Goal: Information Seeking & Learning: Learn about a topic

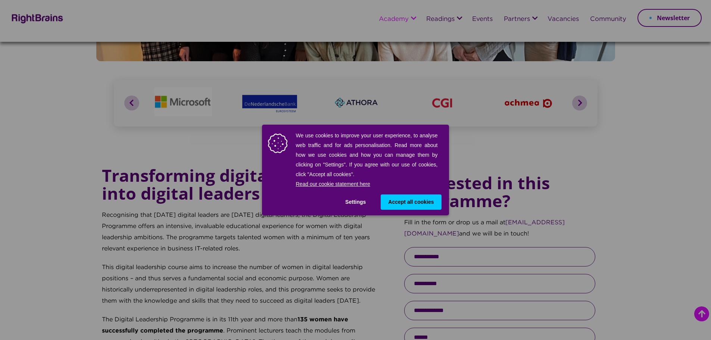
scroll to position [187, 0]
click at [418, 201] on span "Accept all cookies" at bounding box center [411, 202] width 46 height 8
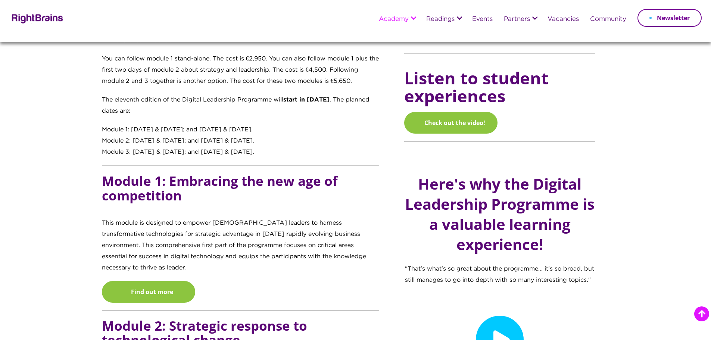
scroll to position [598, 0]
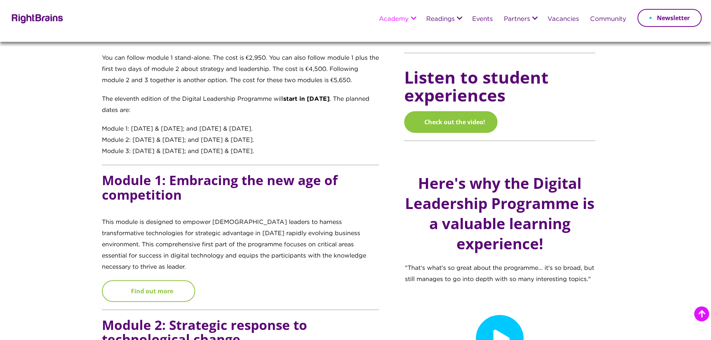
click at [142, 280] on link "Find out more" at bounding box center [148, 291] width 93 height 22
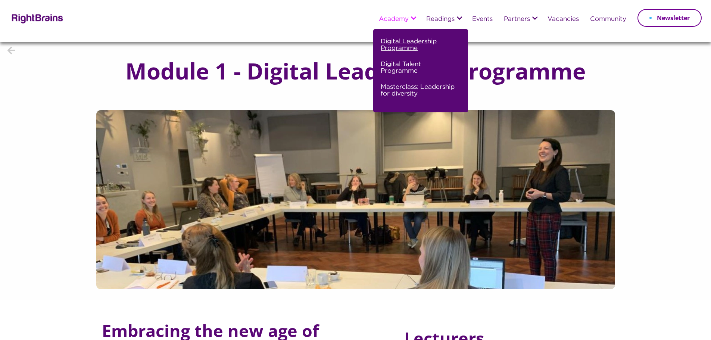
click at [396, 46] on link "Digital Leadership Programme" at bounding box center [420, 48] width 78 height 23
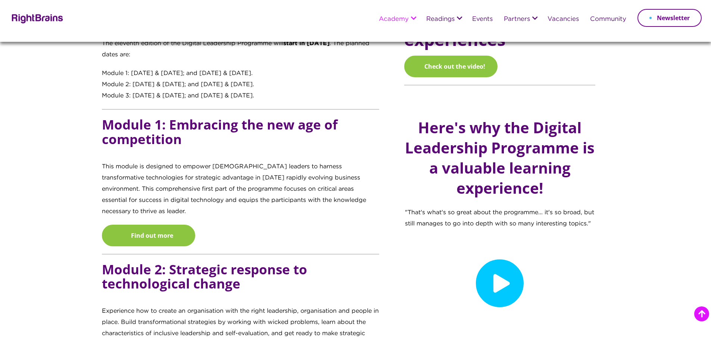
scroll to position [675, 0]
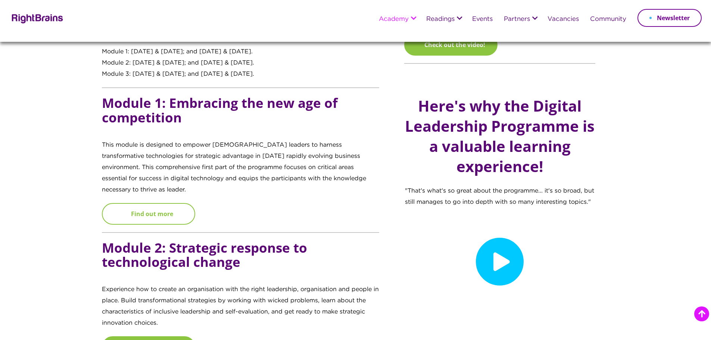
click at [155, 203] on link "Find out more" at bounding box center [148, 214] width 93 height 22
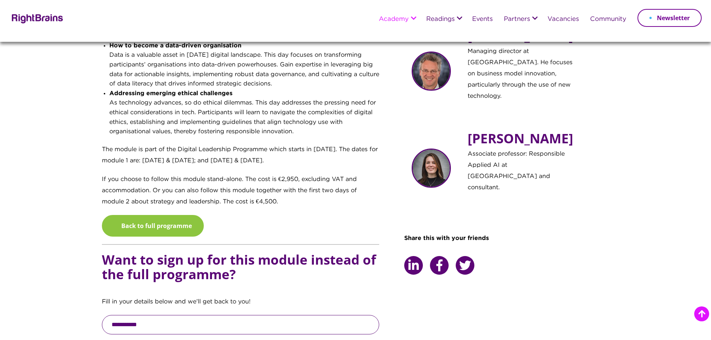
scroll to position [486, 0]
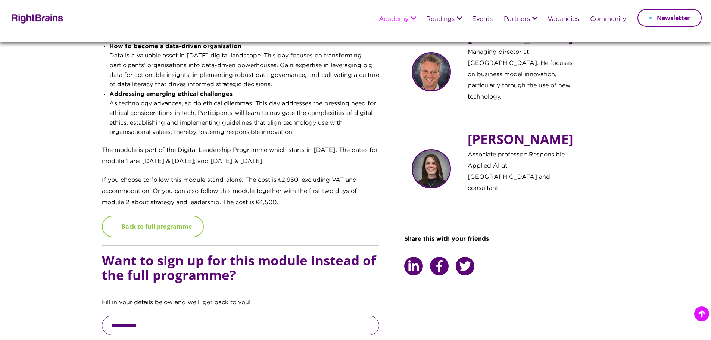
click at [158, 224] on link "Back to full programme" at bounding box center [153, 227] width 102 height 22
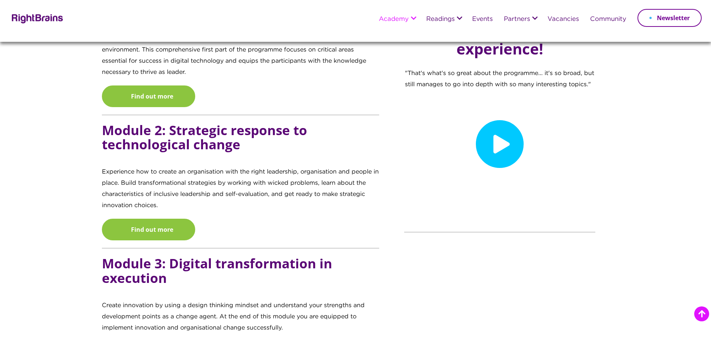
scroll to position [784, 0]
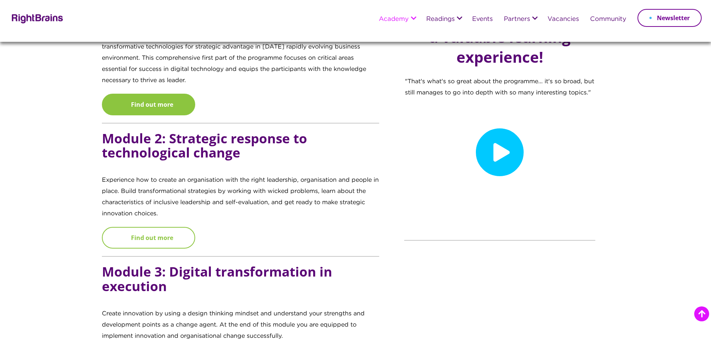
click at [159, 227] on link "Find out more" at bounding box center [148, 238] width 93 height 22
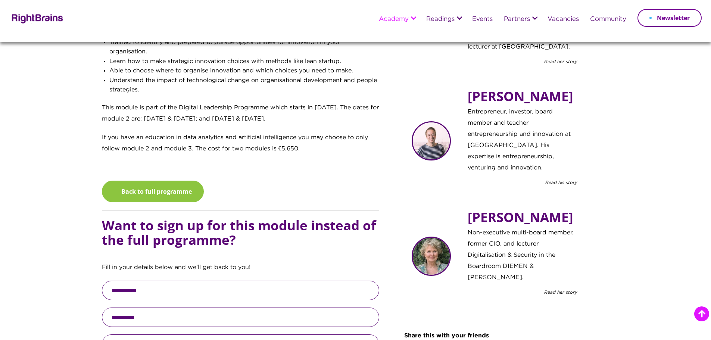
scroll to position [486, 0]
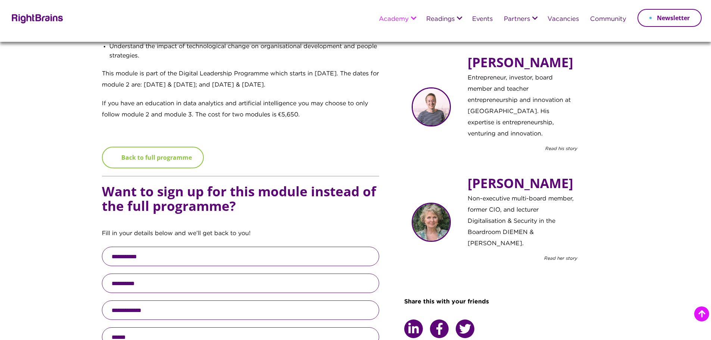
click at [147, 161] on link "Back to full programme" at bounding box center [153, 158] width 102 height 22
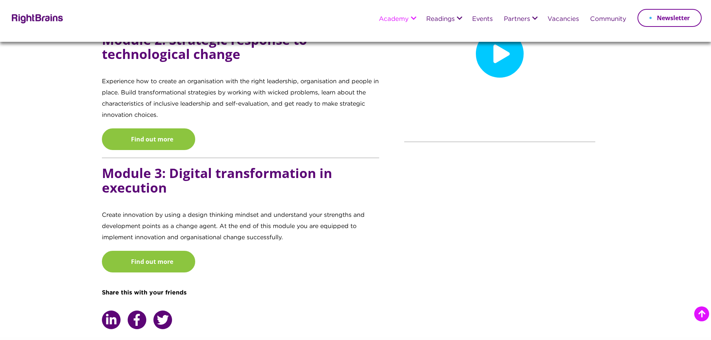
scroll to position [896, 0]
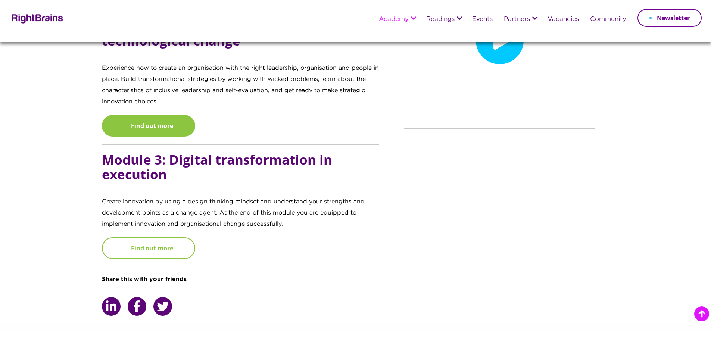
click at [145, 238] on link "Find out more" at bounding box center [148, 249] width 93 height 22
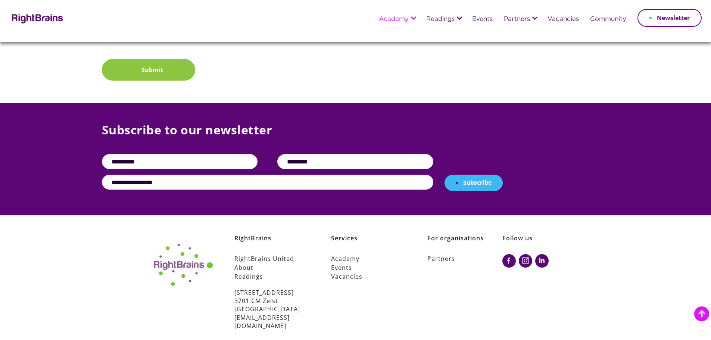
scroll to position [896, 0]
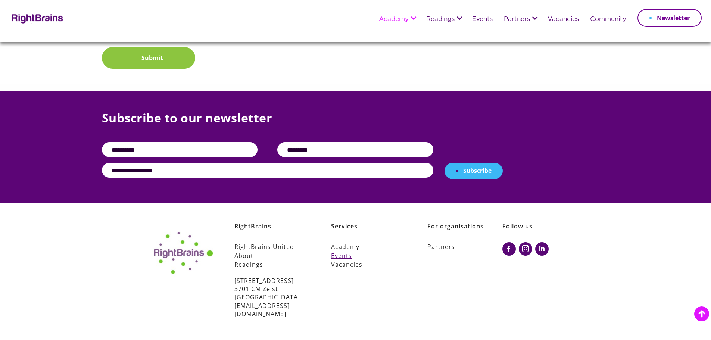
click at [342, 256] on link "Events" at bounding box center [368, 255] width 75 height 9
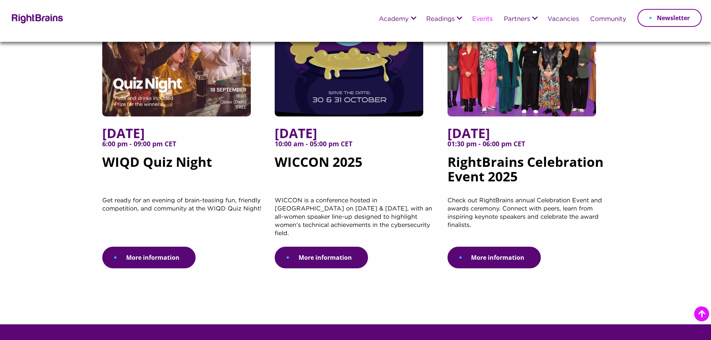
scroll to position [149, 0]
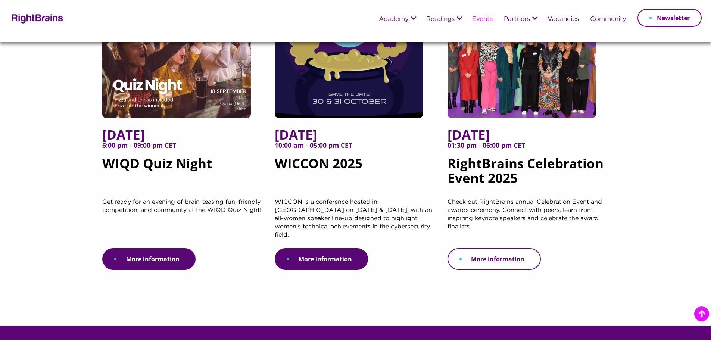
click at [488, 248] on link "More information" at bounding box center [494, 259] width 93 height 22
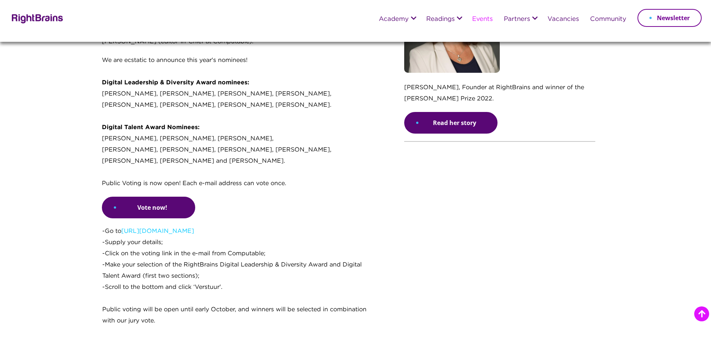
scroll to position [598, 0]
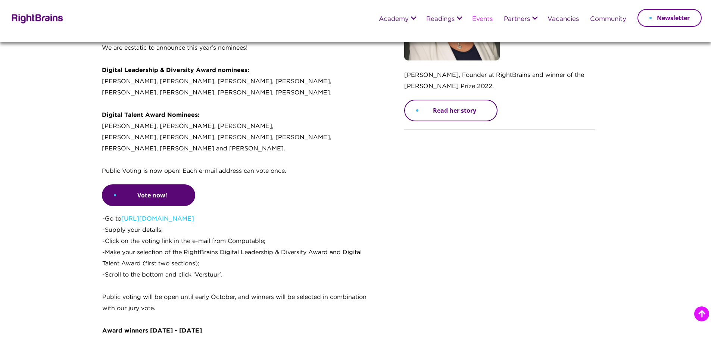
click at [444, 107] on link "Read her story" at bounding box center [450, 111] width 93 height 22
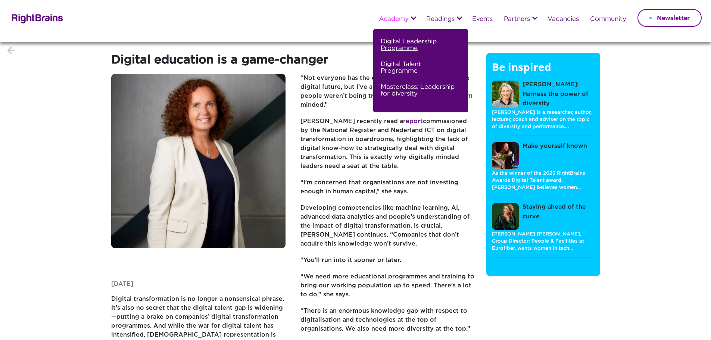
click at [393, 42] on link "Digital Leadership Programme" at bounding box center [420, 48] width 78 height 23
